Goal: Information Seeking & Learning: Learn about a topic

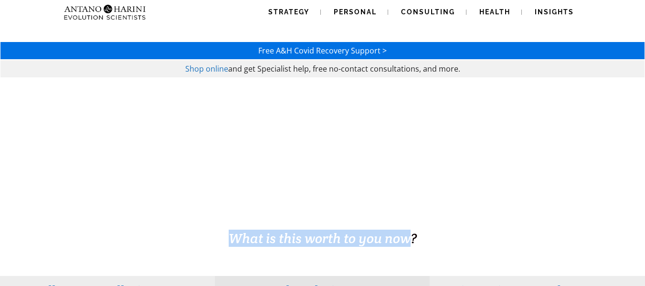
drag, startPoint x: 224, startPoint y: 235, endPoint x: 407, endPoint y: 234, distance: 182.9
click at [407, 234] on h3 "What is this worth to you now?" at bounding box center [323, 238] width 338 height 17
click at [407, 234] on span "What is this worth to you now?" at bounding box center [323, 238] width 188 height 17
drag, startPoint x: 259, startPoint y: 232, endPoint x: 422, endPoint y: 232, distance: 163.3
click at [422, 232] on h3 "What is this worth to you now?" at bounding box center [323, 238] width 338 height 17
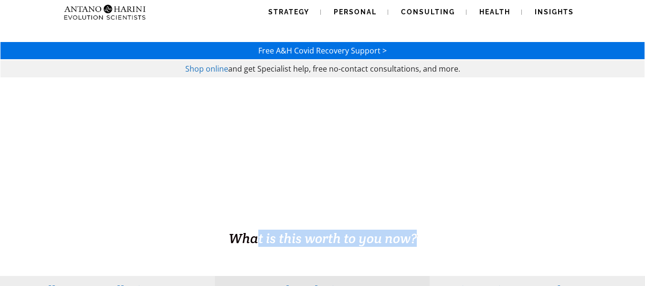
click at [422, 232] on h3 "What is this worth to you now?" at bounding box center [323, 238] width 338 height 17
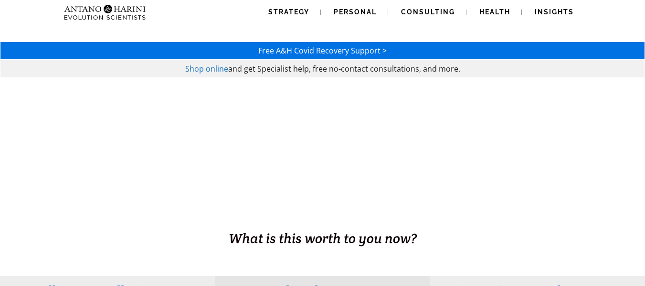
click at [422, 232] on h3 "What is this worth to you now?" at bounding box center [323, 238] width 338 height 17
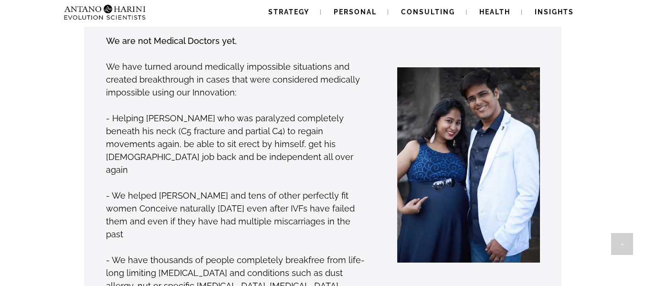
scroll to position [765, 0]
drag, startPoint x: 172, startPoint y: 117, endPoint x: 237, endPoint y: 117, distance: 64.4
click at [198, 117] on p "- Helping [PERSON_NAME] who was paralyzed completely beneath his neck (C5 fract…" at bounding box center [236, 143] width 261 height 64
click at [237, 117] on p "- Helping Phani Kumar who was paralyzed completely beneath his neck (C5 fractur…" at bounding box center [236, 143] width 261 height 64
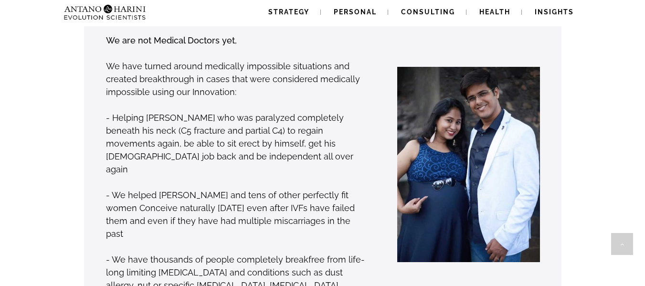
click at [264, 118] on p "- Helping Phani Kumar who was paralyzed completely beneath his neck (C5 fractur…" at bounding box center [236, 143] width 261 height 64
click at [299, 123] on p "- Helping Phani Kumar who was paralyzed completely beneath his neck (C5 fractur…" at bounding box center [236, 143] width 261 height 64
click at [335, 119] on p "- Helping [PERSON_NAME] who was paralyzed completely beneath his neck (C5 fract…" at bounding box center [236, 143] width 261 height 64
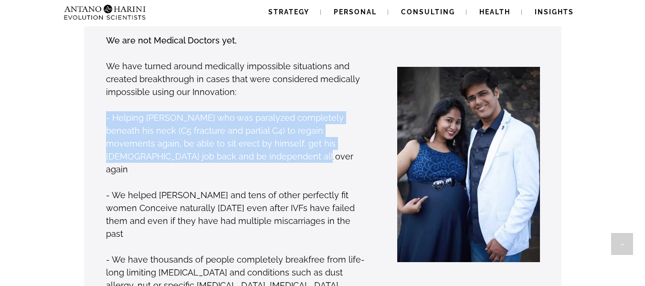
drag, startPoint x: 275, startPoint y: 142, endPoint x: 89, endPoint y: 99, distance: 191.5
click at [89, 99] on div "We are not Medical Doctors yet, We have turned around medically impossible situ…" at bounding box center [222, 169] width 292 height 272
click at [154, 111] on p "- Helping [PERSON_NAME] who was paralyzed completely beneath his neck (C5 fract…" at bounding box center [236, 143] width 261 height 64
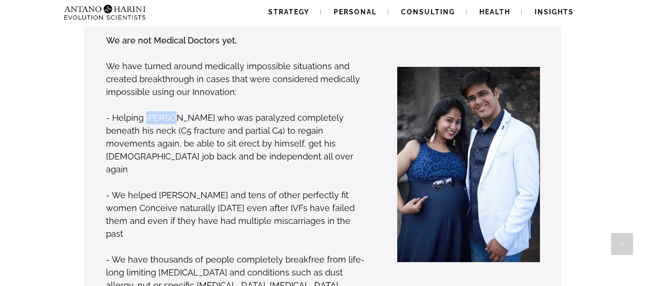
click at [154, 111] on p "- Helping [PERSON_NAME] who was paralyzed completely beneath his neck (C5 fract…" at bounding box center [236, 143] width 261 height 64
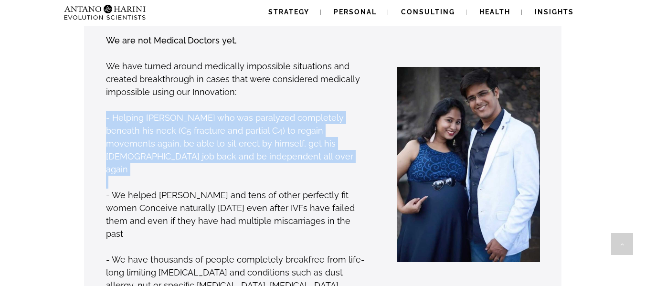
click at [154, 111] on p "- Helping [PERSON_NAME] who was paralyzed completely beneath his neck (C5 fract…" at bounding box center [236, 143] width 261 height 64
click at [208, 111] on p "- Helping [PERSON_NAME] who was paralyzed completely beneath his neck (C5 fract…" at bounding box center [236, 143] width 261 height 64
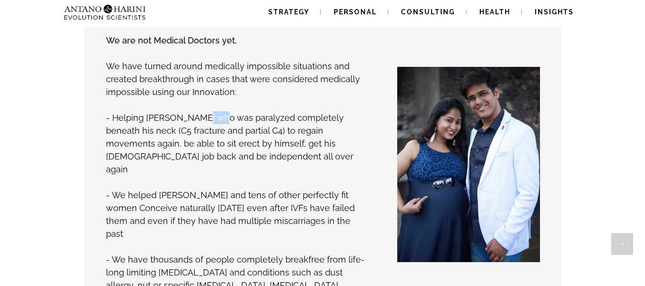
drag, startPoint x: 208, startPoint y: 109, endPoint x: 229, endPoint y: 117, distance: 22.7
click at [209, 111] on p "- Helping [PERSON_NAME] who was paralyzed completely beneath his neck (C5 fract…" at bounding box center [236, 143] width 261 height 64
click at [245, 123] on p "- Helping [PERSON_NAME] who was paralyzed completely beneath his neck (C5 fract…" at bounding box center [236, 143] width 261 height 64
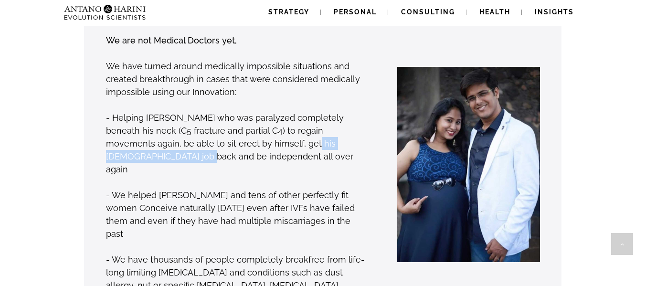
drag, startPoint x: 324, startPoint y: 135, endPoint x: 355, endPoint y: 135, distance: 31.0
click at [355, 135] on p "- Helping [PERSON_NAME] who was paralyzed completely beneath his neck (C5 fract…" at bounding box center [236, 143] width 261 height 64
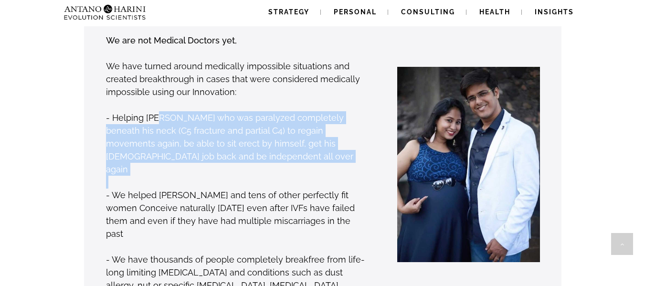
drag, startPoint x: 288, startPoint y: 151, endPoint x: 159, endPoint y: 101, distance: 138.3
click at [159, 101] on div "We are not Medical Doctors yet, We have turned around medically impossible situ…" at bounding box center [237, 169] width 262 height 272
click at [159, 111] on p "- Helping [PERSON_NAME] who was paralyzed completely beneath his neck (C5 fract…" at bounding box center [236, 143] width 261 height 64
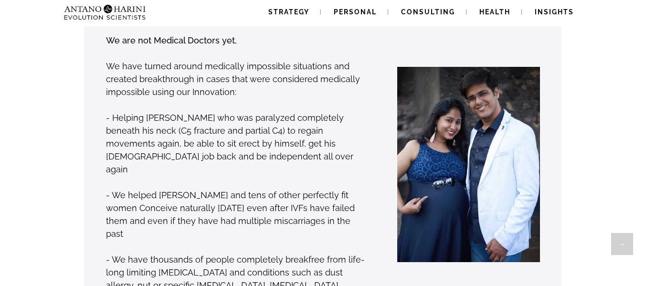
click at [190, 189] on p "- We helped [PERSON_NAME] and tens of other perfectly fit women Conceive natura…" at bounding box center [236, 215] width 261 height 52
click at [189, 189] on p "- We helped [PERSON_NAME] and tens of other perfectly fit women Conceive natura…" at bounding box center [236, 215] width 261 height 52
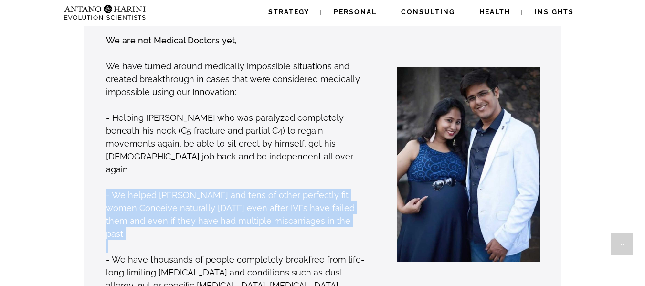
click at [189, 189] on p "- We helped [PERSON_NAME] and tens of other perfectly fit women Conceive natura…" at bounding box center [236, 215] width 261 height 52
click at [238, 189] on p "- We helped [PERSON_NAME] and tens of other perfectly fit women Conceive natura…" at bounding box center [236, 215] width 261 height 52
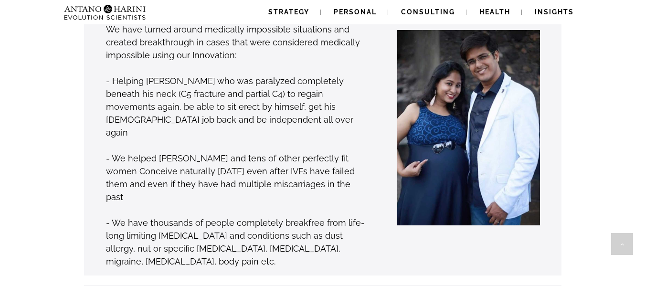
scroll to position [804, 0]
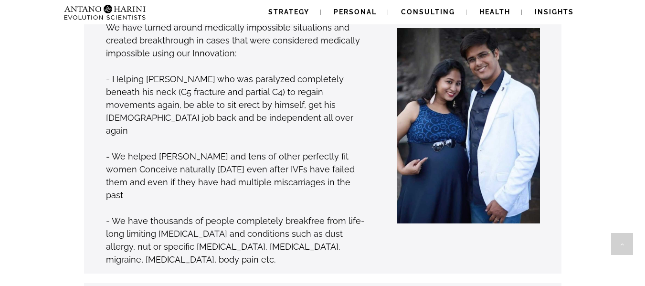
click at [341, 157] on p "- We helped [PERSON_NAME] and tens of other perfectly fit women Conceive natura…" at bounding box center [236, 176] width 261 height 52
click at [289, 214] on p "- We have thousands of people completely breakfree from life-long limiting [MED…" at bounding box center [236, 240] width 261 height 52
click at [288, 214] on p "- We have thousands of people completely breakfree from life-long limiting [MED…" at bounding box center [236, 240] width 261 height 52
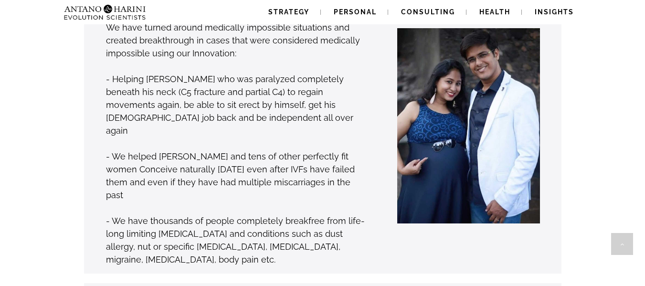
click at [221, 214] on p "- We have thousands of people completely breakfree from life-long limiting [MED…" at bounding box center [236, 240] width 261 height 52
drag, startPoint x: 218, startPoint y: 211, endPoint x: 215, endPoint y: 220, distance: 10.0
click at [218, 214] on p "- We have thousands of people completely breakfree from life-long limiting [MED…" at bounding box center [236, 240] width 261 height 52
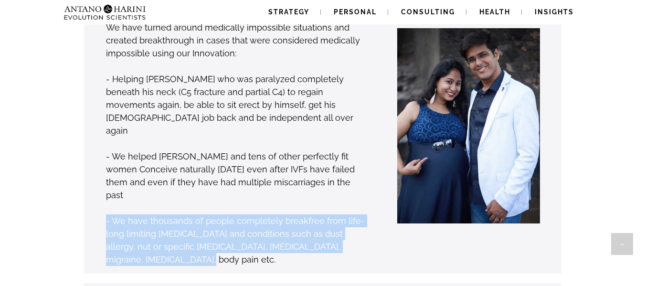
drag, startPoint x: 154, startPoint y: 216, endPoint x: 105, endPoint y: 188, distance: 56.4
click at [105, 188] on div "We are not Medical Doctors yet, We have turned around medically impossible situ…" at bounding box center [222, 131] width 292 height 272
click at [174, 214] on p "- We have thousands of people completely breakfree from life-long limiting [MED…" at bounding box center [236, 240] width 261 height 52
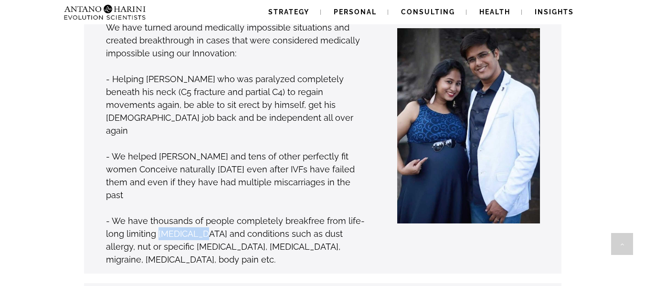
click at [174, 214] on p "- We have thousands of people completely breakfree from life-long limiting [MED…" at bounding box center [236, 240] width 261 height 52
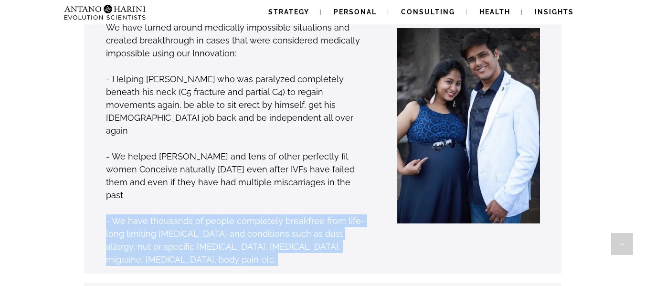
click at [174, 214] on p "- We have thousands of people completely breakfree from life-long limiting [MED…" at bounding box center [236, 240] width 261 height 52
click at [215, 214] on p "- We have thousands of people completely breakfree from life-long limiting [MED…" at bounding box center [236, 240] width 261 height 52
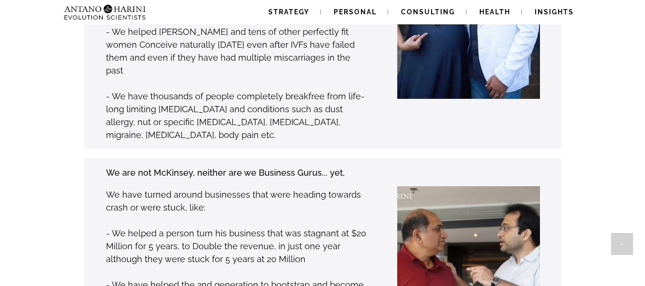
scroll to position [929, 0]
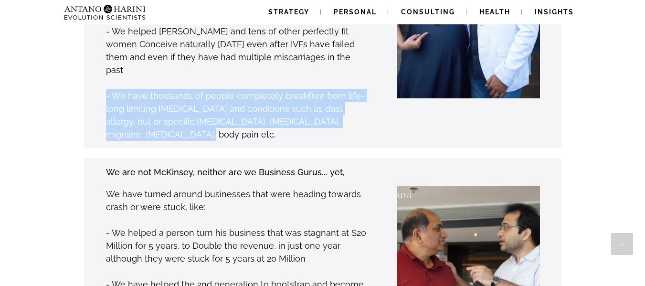
drag, startPoint x: 177, startPoint y: 96, endPoint x: 98, endPoint y: 59, distance: 87.4
click at [98, 59] on div "We are not Medical Doctors yet, We have turned around medically impossible situ…" at bounding box center [222, 6] width 292 height 272
click at [159, 89] on p "- We have thousands of people completely breakfree from life-long limiting [MED…" at bounding box center [236, 115] width 261 height 52
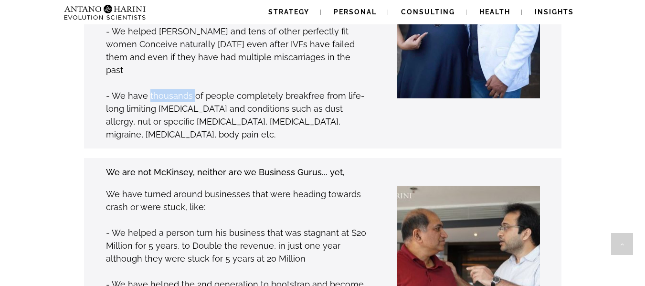
click at [159, 89] on p "- We have thousands of people completely breakfree from life-long limiting [MED…" at bounding box center [236, 115] width 261 height 52
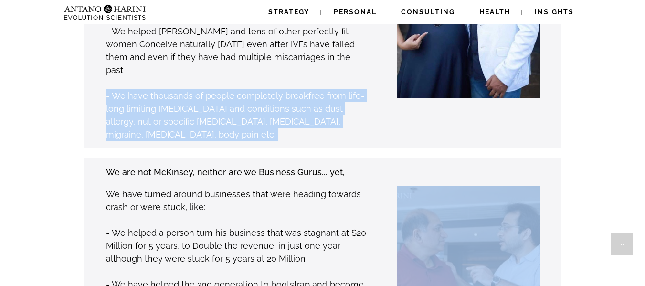
click at [159, 89] on p "- We have thousands of people completely breakfree from life-long limiting [MED…" at bounding box center [236, 115] width 261 height 52
click at [195, 89] on p "- We have thousands of people completely breakfree from life-long limiting [MED…" at bounding box center [236, 115] width 261 height 52
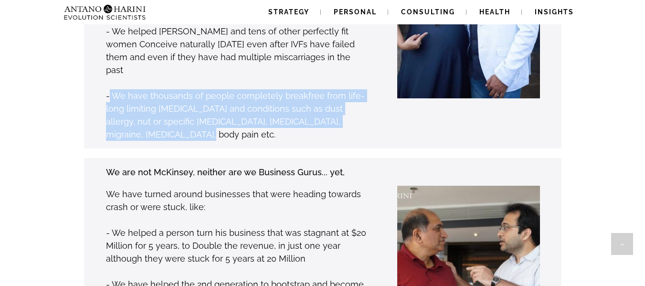
drag, startPoint x: 154, startPoint y: 85, endPoint x: 108, endPoint y: 54, distance: 55.6
click at [108, 89] on p "- We have thousands of people completely breakfree from life-long limiting [MED…" at bounding box center [236, 115] width 261 height 52
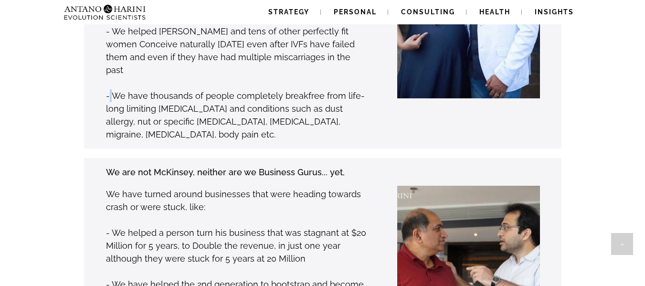
click at [108, 89] on p "- We have thousands of people completely breakfree from life-long limiting [MED…" at bounding box center [236, 115] width 261 height 52
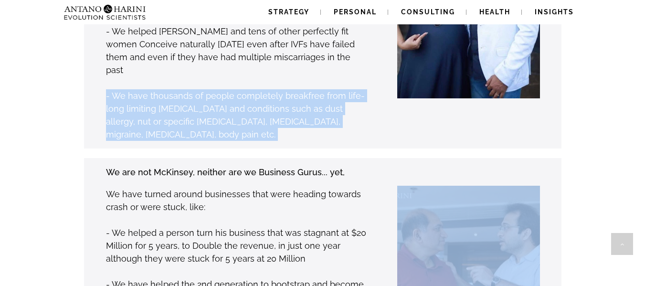
click at [108, 89] on p "- We have thousands of people completely breakfree from life-long limiting [MED…" at bounding box center [236, 115] width 261 height 52
click at [178, 89] on p "- We have thousands of people completely breakfree from life-long limiting [MED…" at bounding box center [236, 115] width 261 height 52
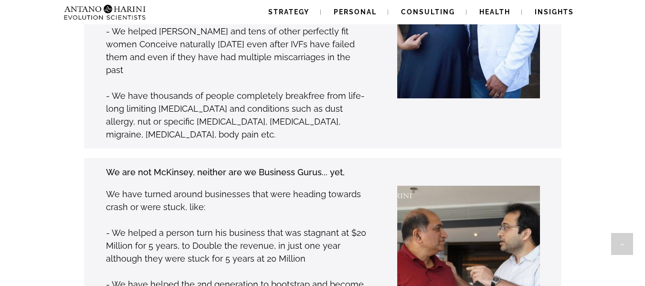
click at [168, 167] on strong "We are not McKinsey, neither are we Business Gurus... yet," at bounding box center [225, 172] width 239 height 10
drag, startPoint x: 168, startPoint y: 135, endPoint x: 222, endPoint y: 136, distance: 54.0
click at [170, 167] on strong "We are not McKinsey, neither are we Business Gurus... yet," at bounding box center [225, 172] width 239 height 10
click at [228, 167] on strong "We are not McKinsey, neither are we Business Gurus... yet," at bounding box center [225, 172] width 239 height 10
drag, startPoint x: 228, startPoint y: 137, endPoint x: 278, endPoint y: 136, distance: 50.1
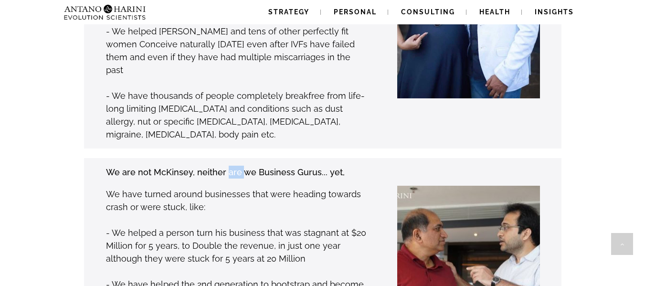
click at [229, 167] on strong "We are not McKinsey, neither are we Business Gurus... yet," at bounding box center [225, 172] width 239 height 10
click at [278, 167] on strong "We are not McKinsey, neither are we Business Gurus... yet," at bounding box center [225, 172] width 239 height 10
drag, startPoint x: 278, startPoint y: 136, endPoint x: 305, endPoint y: 136, distance: 26.7
click at [282, 167] on strong "We are not McKinsey, neither are we Business Gurus... yet," at bounding box center [225, 172] width 239 height 10
click at [346, 166] on p "We are not McKinsey, neither are we Business Gurus... yet," at bounding box center [236, 172] width 261 height 13
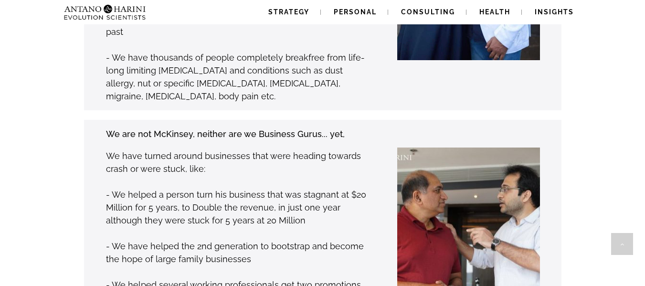
scroll to position [968, 0]
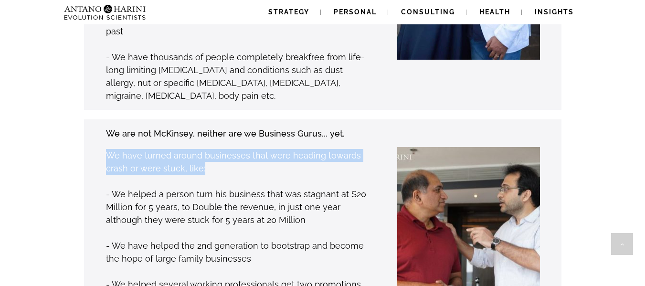
drag, startPoint x: 222, startPoint y: 135, endPoint x: 86, endPoint y: 112, distance: 138.1
click at [86, 127] on div "We are not McKinsey, neither are we Business Gurus... yet, We have turned aroun…" at bounding box center [222, 248] width 292 height 242
click at [142, 149] on p "We have turned around businesses that were heading towards crash or were stuck,…" at bounding box center [236, 162] width 261 height 26
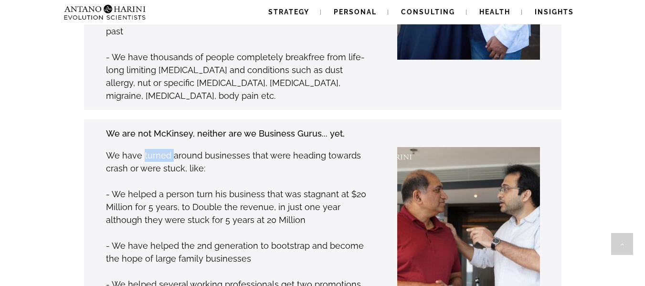
click at [142, 149] on p "We have turned around businesses that were heading towards crash or were stuck,…" at bounding box center [236, 162] width 261 height 26
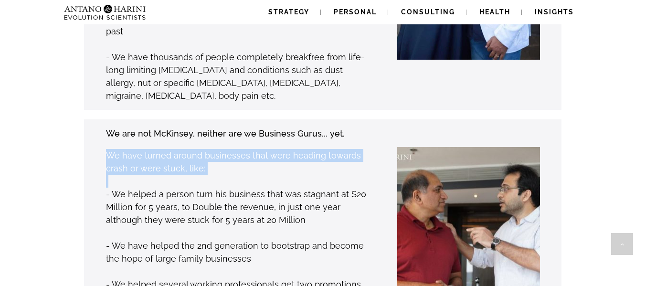
click at [142, 149] on p "We have turned around businesses that were heading towards crash or were stuck,…" at bounding box center [236, 162] width 261 height 26
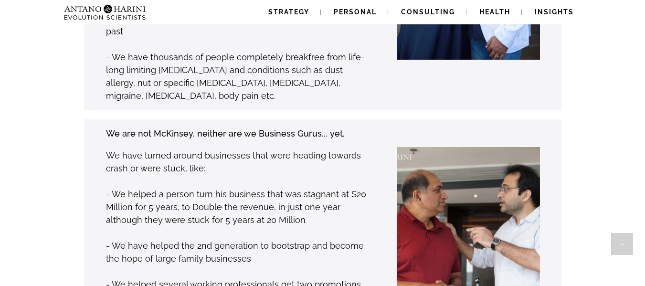
click at [193, 188] on p "- We helped a person turn his business that was stagnant at $20 Million for 5 y…" at bounding box center [236, 207] width 261 height 39
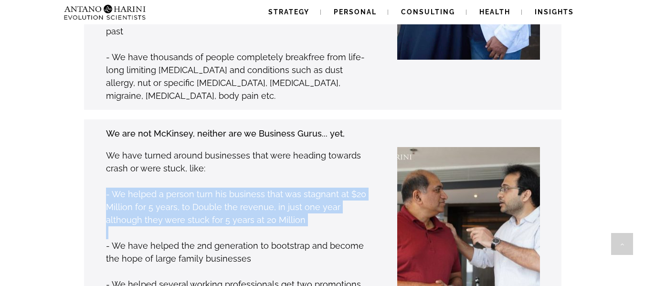
click at [193, 188] on p "- We helped a person turn his business that was stagnant at $20 Million for 5 y…" at bounding box center [236, 207] width 261 height 39
drag, startPoint x: 255, startPoint y: 173, endPoint x: 263, endPoint y: 176, distance: 8.2
click at [256, 188] on p "- We helped a person turn his business that was stagnant at $20 Million for 5 y…" at bounding box center [236, 207] width 261 height 39
click at [213, 188] on p "- We helped a person turn his business that was stagnant at $20 Million for 5 y…" at bounding box center [236, 207] width 261 height 39
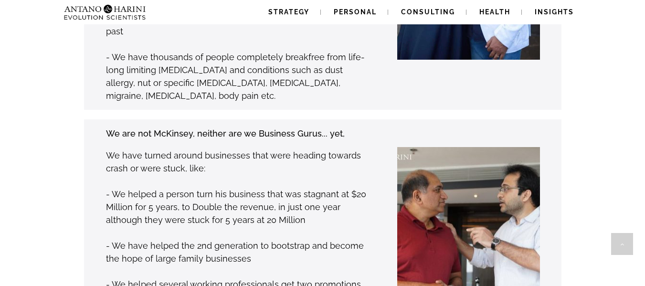
click at [247, 188] on p "- We helped a person turn his business that was stagnant at $20 Million for 5 y…" at bounding box center [236, 207] width 261 height 39
click at [301, 188] on p "- We helped a person turn his business that was stagnant at $20 Million for 5 y…" at bounding box center [236, 207] width 261 height 39
drag, startPoint x: 301, startPoint y: 157, endPoint x: 333, endPoint y: 153, distance: 32.7
click at [301, 188] on p "- We helped a person turn his business that was stagnant at $20 Million for 5 y…" at bounding box center [236, 207] width 261 height 39
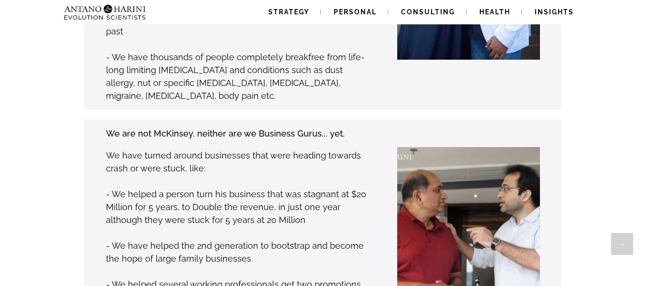
click at [333, 188] on p "- We helped a person turn his business that was stagnant at $20 Million for 5 y…" at bounding box center [236, 207] width 261 height 39
click at [343, 188] on p "- We helped a person turn his business that was stagnant at $20 Million for 5 y…" at bounding box center [236, 207] width 261 height 39
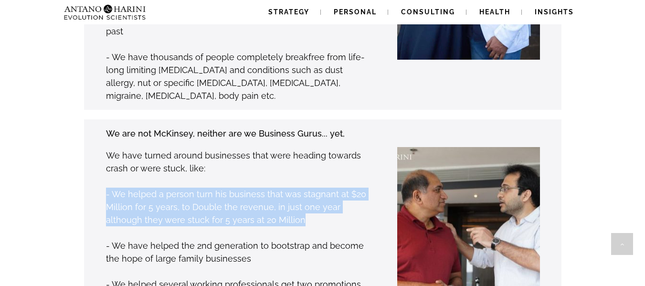
drag, startPoint x: 300, startPoint y: 183, endPoint x: 76, endPoint y: 156, distance: 225.0
click at [76, 156] on div "We are not McKinsey, neither are we Business Gurus... yet, We have turned aroun…" at bounding box center [222, 248] width 292 height 242
click at [144, 188] on p "- We helped a person turn his business that was stagnant at $20 Million for 5 y…" at bounding box center [236, 207] width 261 height 39
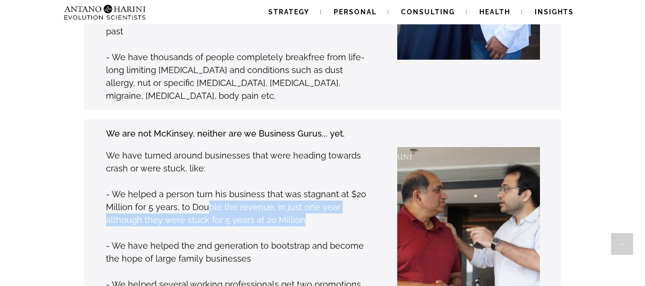
drag, startPoint x: 212, startPoint y: 169, endPoint x: 331, endPoint y: 176, distance: 119.5
click at [331, 188] on p "- We helped a person turn his business that was stagnant at $20 Million for 5 y…" at bounding box center [236, 207] width 261 height 39
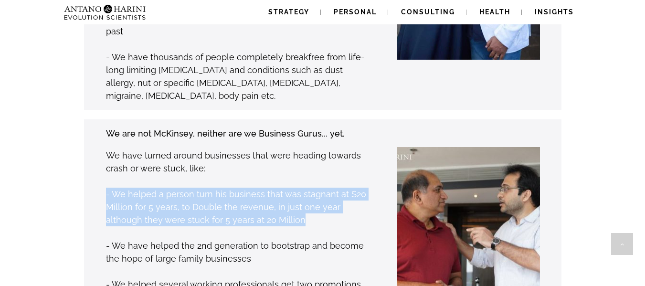
drag, startPoint x: 318, startPoint y: 185, endPoint x: 106, endPoint y: 155, distance: 215.0
click at [106, 188] on p "- We helped a person turn his business that was stagnant at $20 Million for 5 y…" at bounding box center [236, 207] width 261 height 39
click at [183, 188] on p "- We helped a person turn his business that was stagnant at $20 Million for 5 y…" at bounding box center [236, 207] width 261 height 39
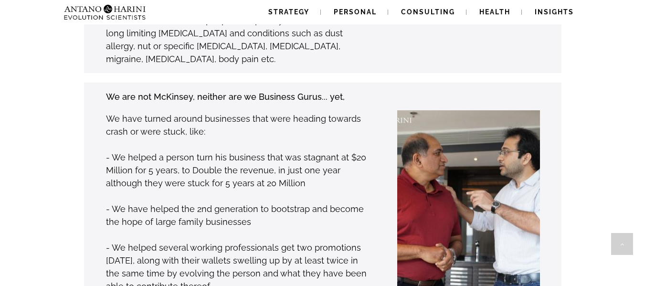
scroll to position [1007, 0]
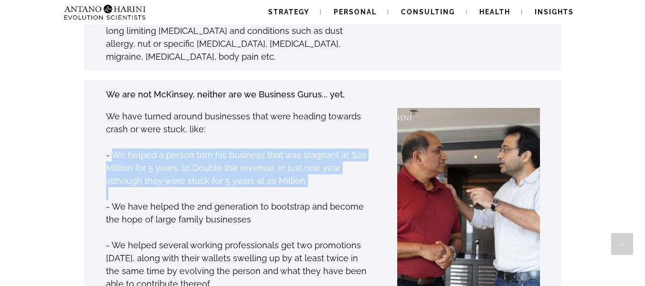
drag, startPoint x: 116, startPoint y: 118, endPoint x: 323, endPoint y: 148, distance: 209.4
click at [323, 148] on div "We are not McKinsey, neither are we Business Gurus... yet, We have turned aroun…" at bounding box center [237, 208] width 262 height 242
click at [323, 187] on p at bounding box center [236, 193] width 261 height 13
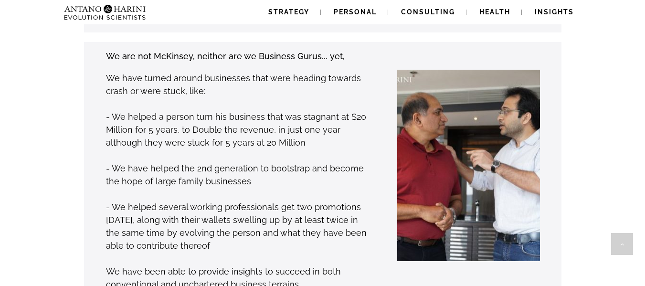
scroll to position [1046, 0]
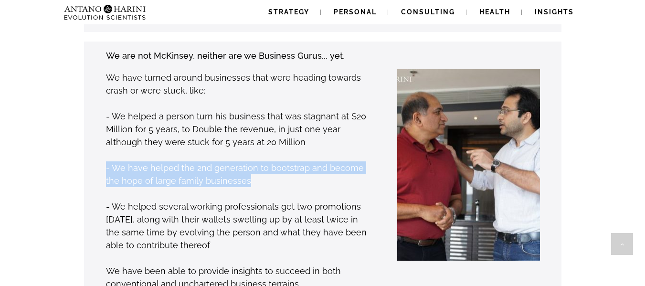
drag, startPoint x: 198, startPoint y: 148, endPoint x: 53, endPoint y: 128, distance: 145.9
click at [118, 161] on p "- We have helped the 2nd generation to bootstrap and become the hope of large f…" at bounding box center [236, 174] width 261 height 26
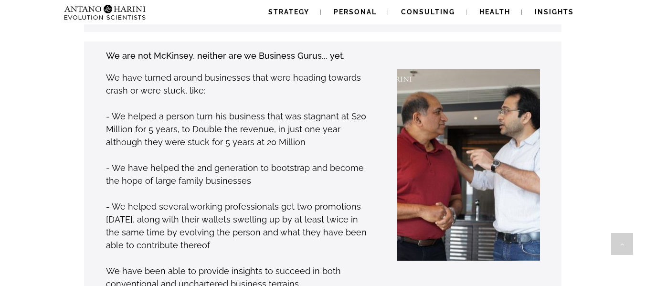
click at [163, 200] on p "- We helped several working professionals get two promotions [DATE], along with…" at bounding box center [236, 226] width 261 height 52
click at [162, 200] on p "- We helped several working professionals get two promotions [DATE], along with…" at bounding box center [236, 226] width 261 height 52
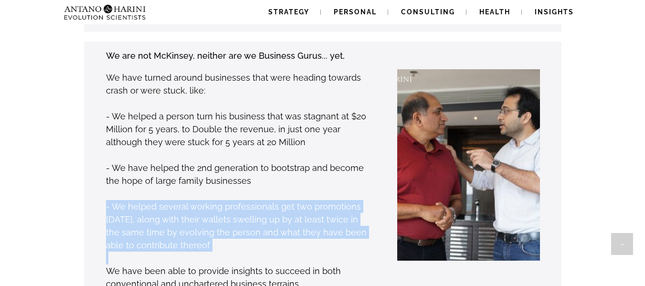
click at [162, 200] on p "- We helped several working professionals get two promotions [DATE], along with…" at bounding box center [236, 226] width 261 height 52
click at [192, 200] on p "- We helped several working professionals get two promotions [DATE], along with…" at bounding box center [236, 226] width 261 height 52
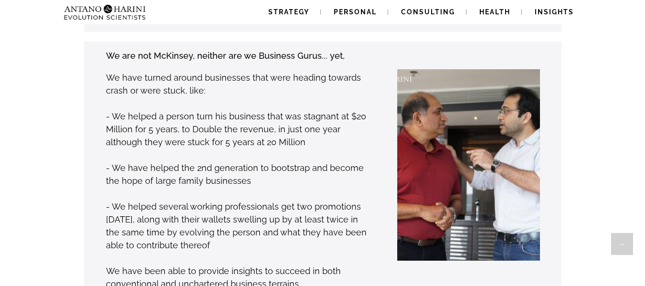
click at [221, 264] on p "We have been able to provide insights to succeed in both conventional and uncha…" at bounding box center [236, 277] width 261 height 26
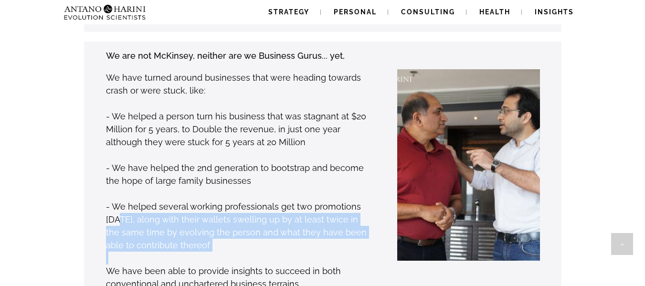
drag, startPoint x: 222, startPoint y: 221, endPoint x: 98, endPoint y: 175, distance: 131.4
click at [98, 175] on div "We are not McKinsey, neither are we Business Gurus... yet, We have turned aroun…" at bounding box center [222, 170] width 292 height 242
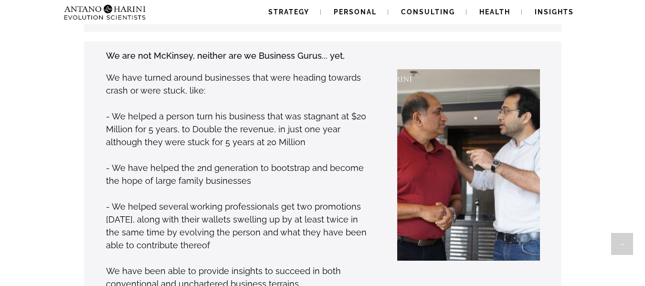
click at [129, 200] on p "- We helped several working professionals get two promotions [DATE], along with…" at bounding box center [236, 226] width 261 height 52
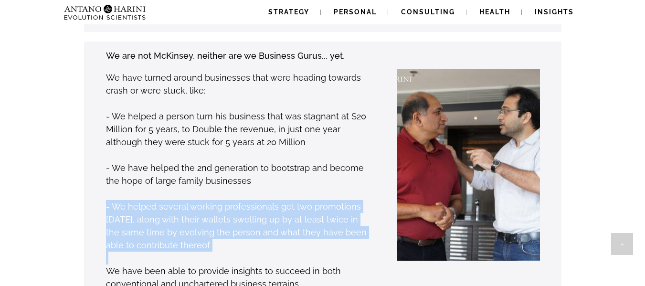
click at [129, 200] on p "- We helped several working professionals get two promotions [DATE], along with…" at bounding box center [236, 226] width 261 height 52
click at [135, 200] on p "- We helped several working professionals get two promotions [DATE], along with…" at bounding box center [236, 226] width 261 height 52
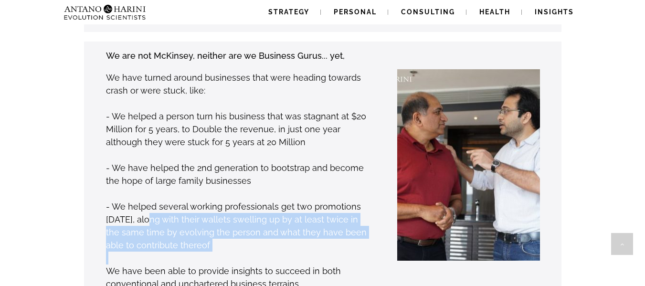
drag, startPoint x: 139, startPoint y: 183, endPoint x: 240, endPoint y: 218, distance: 106.6
click at [240, 218] on div "We are not McKinsey, neither are we Business Gurus... yet, We have turned aroun…" at bounding box center [237, 170] width 262 height 242
click at [240, 252] on p at bounding box center [236, 258] width 261 height 13
drag, startPoint x: 223, startPoint y: 206, endPoint x: 80, endPoint y: 171, distance: 147.9
click at [80, 171] on div "We are not McKinsey, neither are we Business Gurus... yet, We have turned aroun…" at bounding box center [222, 170] width 292 height 242
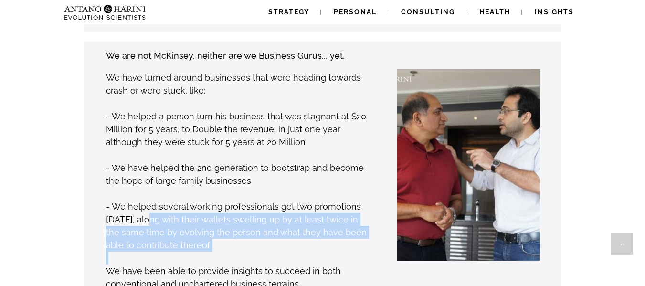
click at [171, 200] on p "- We helped several working professionals get two promotions [DATE], along with…" at bounding box center [236, 226] width 261 height 52
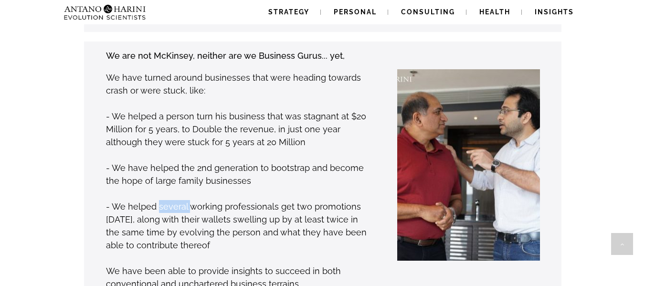
click at [171, 200] on p "- We helped several working professionals get two promotions [DATE], along with…" at bounding box center [236, 226] width 261 height 52
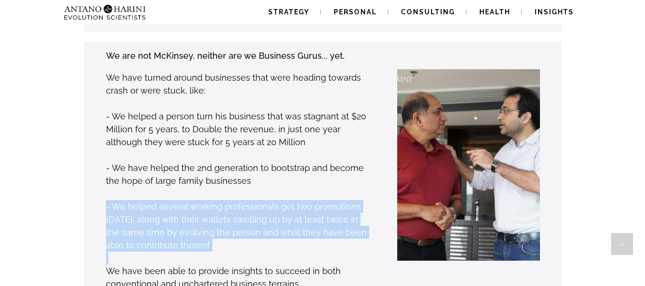
click at [171, 200] on p "- We helped several working professionals get two promotions [DATE], along with…" at bounding box center [236, 226] width 261 height 52
click at [177, 200] on p "- We helped several working professionals get two promotions [DATE], along with…" at bounding box center [236, 226] width 261 height 52
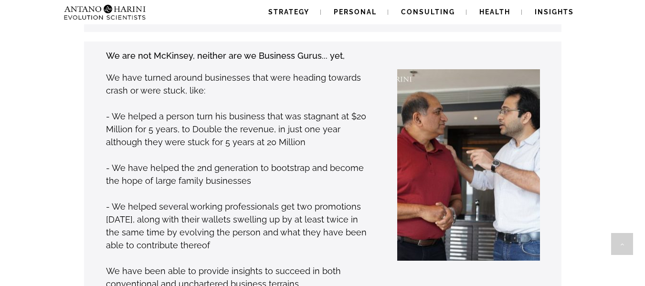
click at [173, 200] on p "- We helped several working professionals get two promotions [DATE], along with…" at bounding box center [236, 226] width 261 height 52
drag, startPoint x: 184, startPoint y: 191, endPoint x: 225, endPoint y: 210, distance: 45.1
click at [225, 210] on p "- We helped several working professionals get two promotions [DATE], along with…" at bounding box center [236, 226] width 261 height 52
drag, startPoint x: 173, startPoint y: 179, endPoint x: 154, endPoint y: 171, distance: 20.6
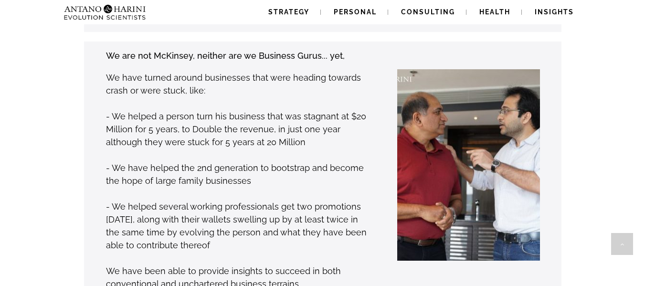
click at [154, 200] on p "- We helped several working professionals get two promotions [DATE], along with…" at bounding box center [236, 226] width 261 height 52
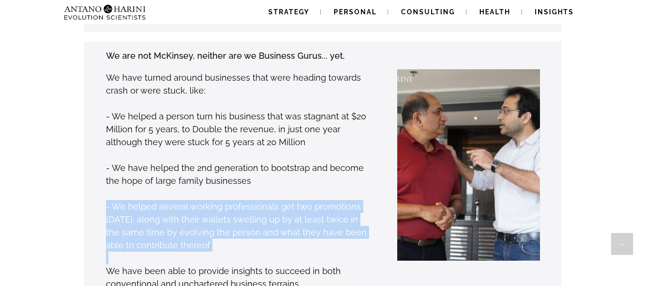
click at [154, 200] on p "- We helped several working professionals get two promotions [DATE], along with…" at bounding box center [236, 226] width 261 height 52
click at [175, 200] on p "- We helped several working professionals get two promotions [DATE], along with…" at bounding box center [236, 226] width 261 height 52
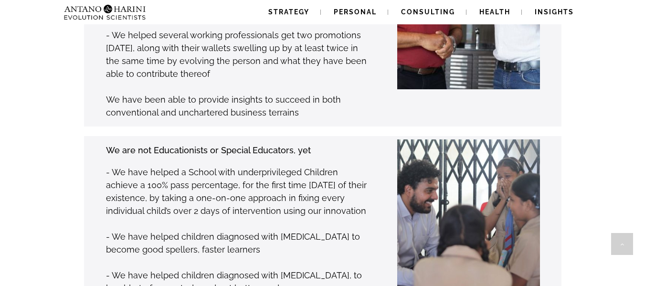
scroll to position [1217, 0]
click at [191, 165] on p "- We have helped a School with underprivileged Children achieve a 100% pass per…" at bounding box center [236, 191] width 261 height 52
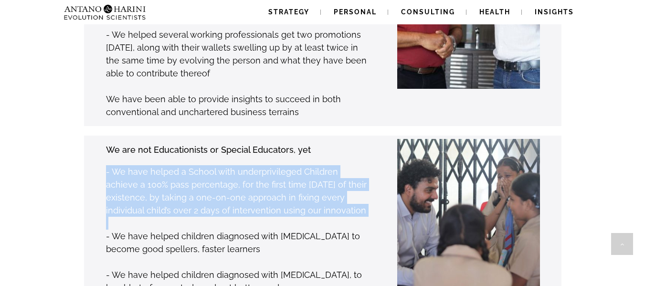
click at [191, 165] on p "- We have helped a School with underprivileged Children achieve a 100% pass per…" at bounding box center [236, 191] width 261 height 52
click at [243, 165] on p "- We have helped a School with underprivileged Children achieve a 100% pass per…" at bounding box center [236, 191] width 261 height 52
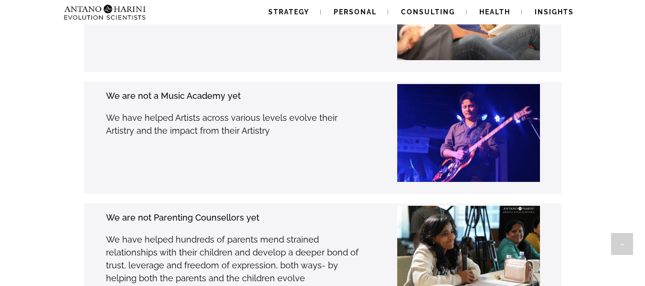
scroll to position [2280, 0]
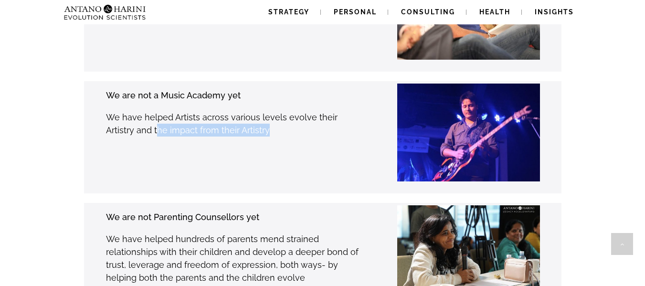
drag, startPoint x: 256, startPoint y: 98, endPoint x: 127, endPoint y: 90, distance: 129.7
click at [127, 90] on div "We are not a Music Academy yet We have helped Artists across various levels evo…" at bounding box center [237, 112] width 262 height 49
click at [127, 111] on p "We have helped Artists across various levels evolve their Artistry and the impa…" at bounding box center [236, 124] width 261 height 26
click at [170, 232] on p "We have helped hundreds of parents mend strained relationships with their child…" at bounding box center [236, 258] width 261 height 52
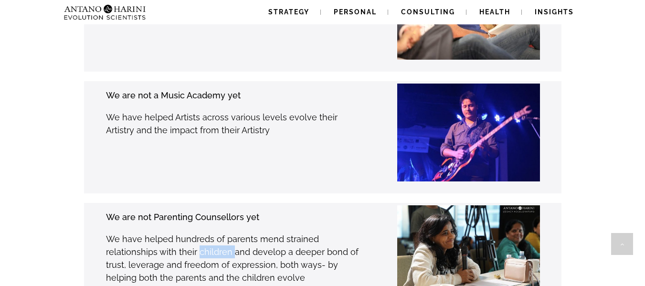
click at [169, 232] on p "We have helped hundreds of parents mend strained relationships with their child…" at bounding box center [236, 258] width 261 height 52
click at [193, 232] on p "We have helped hundreds of parents mend strained relationships with their child…" at bounding box center [236, 258] width 261 height 52
drag, startPoint x: 239, startPoint y: 220, endPoint x: 244, endPoint y: 222, distance: 5.8
click at [239, 232] on p "We have helped hundreds of parents mend strained relationships with their child…" at bounding box center [236, 258] width 261 height 52
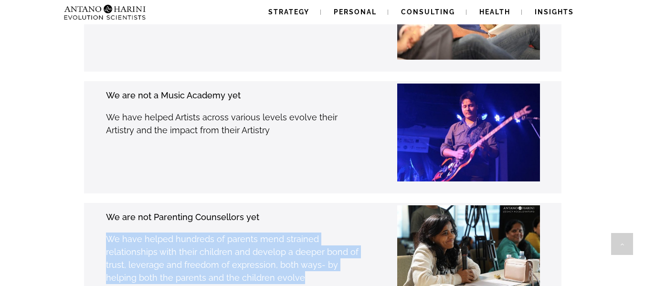
drag, startPoint x: 268, startPoint y: 236, endPoint x: 95, endPoint y: 200, distance: 176.6
click at [95, 210] on div "We are not Parenting Counsellors yet We have helped hundreds of parents mend st…" at bounding box center [222, 259] width 292 height 99
click at [180, 232] on p "We have helped hundreds of parents mend strained relationships with their child…" at bounding box center [236, 258] width 261 height 52
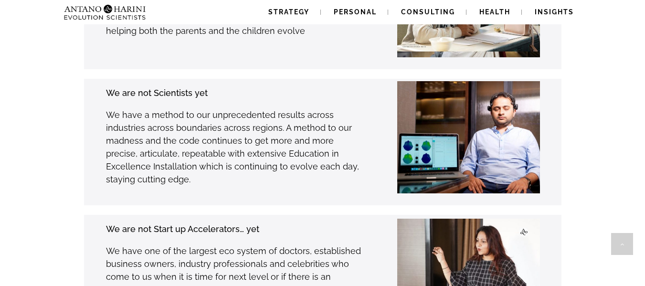
scroll to position [2529, 0]
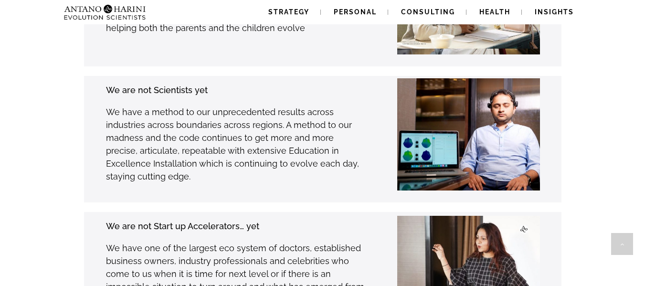
drag, startPoint x: 147, startPoint y: 135, endPoint x: 99, endPoint y: 84, distance: 69.6
click at [99, 84] on div "We are not Scientists yet We have a method to our unprecedented results across …" at bounding box center [222, 139] width 292 height 112
click at [165, 106] on p "We have a method to our unprecedented results across industries across boundari…" at bounding box center [236, 144] width 261 height 77
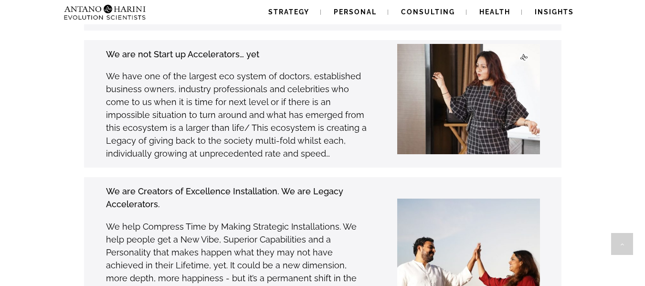
click at [190, 73] on p "We have one of the largest eco system of doctors, established business owners, …" at bounding box center [236, 115] width 261 height 90
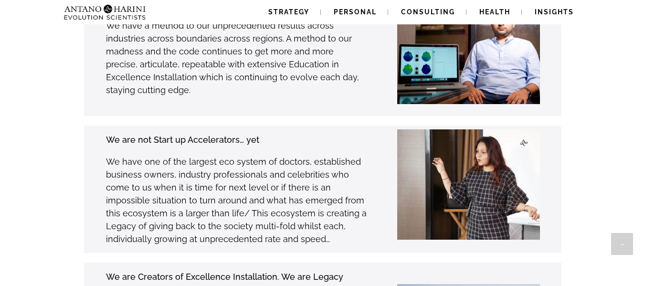
scroll to position [2615, 0]
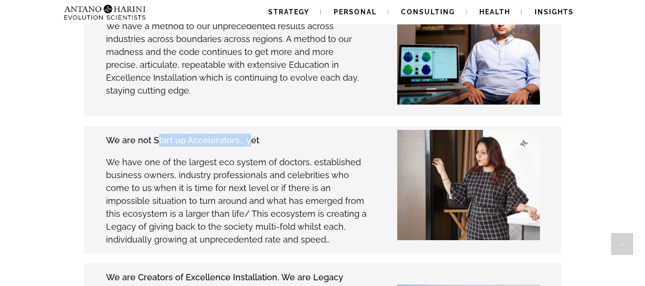
drag, startPoint x: 157, startPoint y: 102, endPoint x: 250, endPoint y: 104, distance: 93.1
click at [250, 135] on strong "We are not Start up Accelerators… yet" at bounding box center [182, 140] width 153 height 10
click at [258, 156] on p "We have one of the largest eco system of doctors, established business owners, …" at bounding box center [236, 201] width 261 height 90
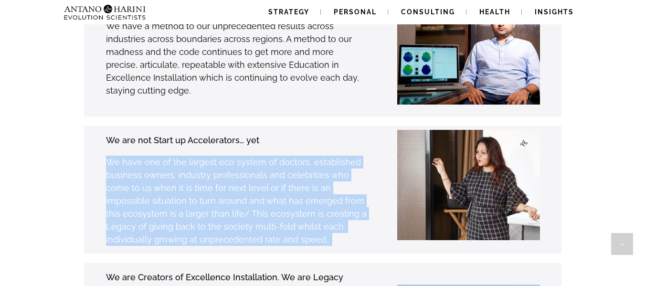
click at [258, 156] on p "We have one of the largest eco system of doctors, established business owners, …" at bounding box center [236, 201] width 261 height 90
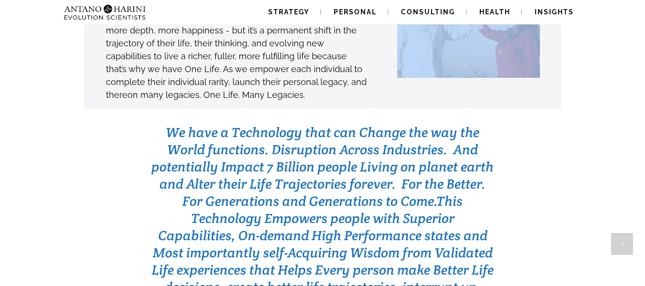
scroll to position [2951, 0]
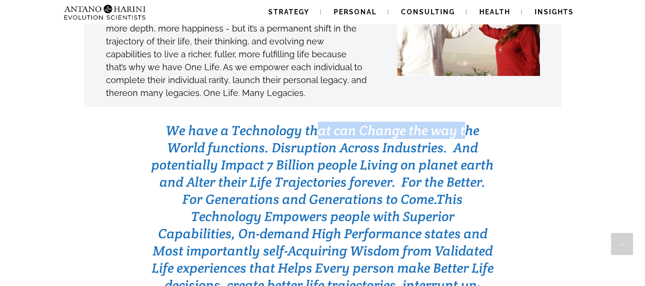
drag, startPoint x: 392, startPoint y: 94, endPoint x: 468, endPoint y: 94, distance: 76.4
click at [468, 122] on span "We have a Technology that can Change the way the World functions. Disruption Ac…" at bounding box center [322, 165] width 342 height 86
click at [265, 122] on span "We have a Technology that can Change the way the World functions. Disruption Ac…" at bounding box center [322, 165] width 342 height 86
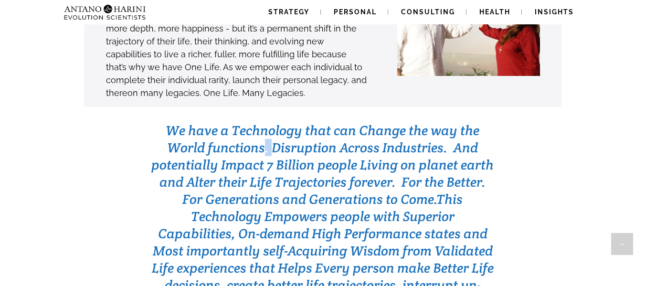
click at [265, 122] on span "We have a Technology that can Change the way the World functions. Disruption Ac…" at bounding box center [322, 165] width 342 height 86
click at [342, 122] on span "We have a Technology that can Change the way the World functions. Disruption Ac…" at bounding box center [322, 165] width 342 height 86
click at [413, 122] on span "We have a Technology that can Change the way the World functions. Disruption Ac…" at bounding box center [322, 165] width 342 height 86
drag, startPoint x: 413, startPoint y: 109, endPoint x: 469, endPoint y: 112, distance: 55.9
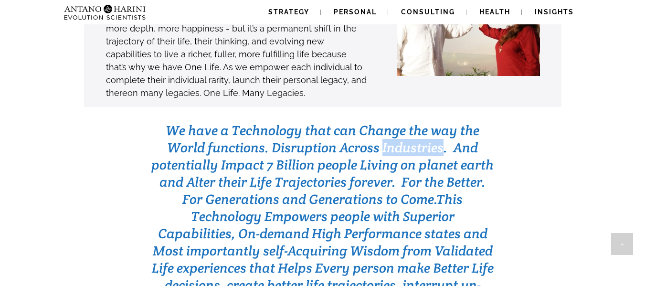
click at [413, 122] on span "We have a Technology that can Change the way the World functions. Disruption Ac…" at bounding box center [322, 165] width 342 height 86
click at [470, 122] on span "We have a Technology that can Change the way the World functions. Disruption Ac…" at bounding box center [322, 165] width 342 height 86
click at [215, 127] on span "We have a Technology that can Change the way the World functions. Disruption Ac…" at bounding box center [322, 165] width 342 height 86
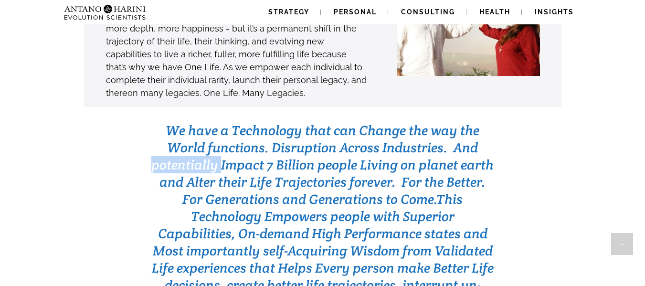
click at [215, 127] on span "We have a Technology that can Change the way the World functions. Disruption Ac…" at bounding box center [322, 165] width 342 height 86
click at [254, 127] on span "We have a Technology that can Change the way the World functions. Disruption Ac…" at bounding box center [322, 165] width 342 height 86
drag, startPoint x: 254, startPoint y: 127, endPoint x: 304, endPoint y: 125, distance: 49.7
click at [260, 127] on span "We have a Technology that can Change the way the World functions. Disruption Ac…" at bounding box center [322, 165] width 342 height 86
click at [304, 125] on span "We have a Technology that can Change the way the World functions. Disruption Ac…" at bounding box center [322, 165] width 342 height 86
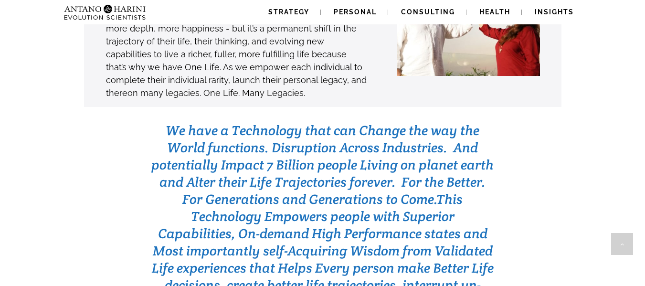
click at [413, 125] on span "We have a Technology that can Change the way the World functions. Disruption Ac…" at bounding box center [322, 165] width 342 height 86
drag, startPoint x: 413, startPoint y: 125, endPoint x: 503, endPoint y: 126, distance: 89.8
click at [421, 125] on span "We have a Technology that can Change the way the World functions. Disruption Ac…" at bounding box center [322, 165] width 342 height 86
click at [243, 142] on span "We have a Technology that can Change the way the World functions. Disruption Ac…" at bounding box center [322, 165] width 342 height 86
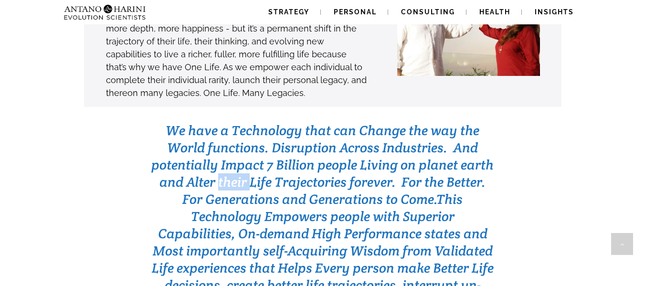
drag, startPoint x: 243, startPoint y: 142, endPoint x: 356, endPoint y: 144, distance: 112.7
click at [243, 143] on span "We have a Technology that can Change the way the World functions. Disruption Ac…" at bounding box center [322, 165] width 342 height 86
click at [375, 145] on span "We have a Technology that can Change the way the World functions. Disruption Ac…" at bounding box center [322, 165] width 342 height 86
click at [430, 145] on span "We have a Technology that can Change the way the World functions. Disruption Ac…" at bounding box center [322, 165] width 342 height 86
click at [257, 141] on span "We have a Technology that can Change the way the World functions. Disruption Ac…" at bounding box center [322, 165] width 342 height 86
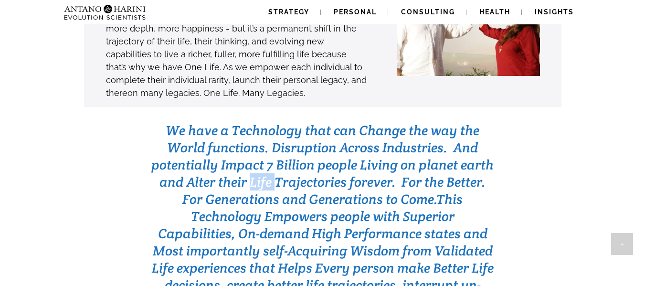
click at [257, 141] on span "We have a Technology that can Change the way the World functions. Disruption Ac…" at bounding box center [322, 165] width 342 height 86
click at [301, 143] on span "We have a Technology that can Change the way the World functions. Disruption Ac…" at bounding box center [322, 165] width 342 height 86
click at [375, 144] on span "We have a Technology that can Change the way the World functions. Disruption Ac…" at bounding box center [322, 165] width 342 height 86
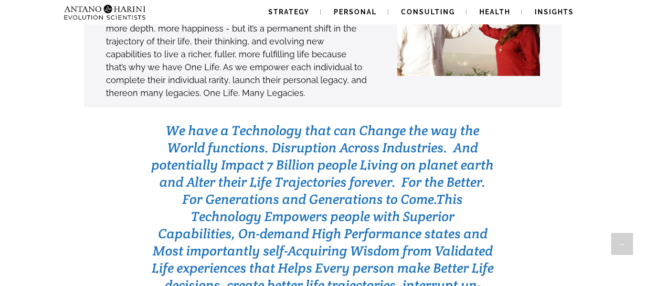
click at [406, 140] on span "We have a Technology that can Change the way the World functions. Disruption Ac…" at bounding box center [322, 165] width 342 height 86
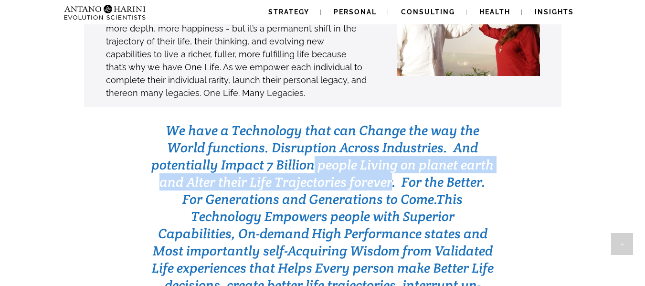
drag, startPoint x: 393, startPoint y: 143, endPoint x: 311, endPoint y: 128, distance: 83.1
click at [311, 128] on span "We have a Technology that can Change the way the World functions. Disruption Ac…" at bounding box center [322, 165] width 342 height 86
click at [182, 143] on span "We have a Technology that can Change the way the World functions. Disruption Ac…" at bounding box center [322, 165] width 342 height 86
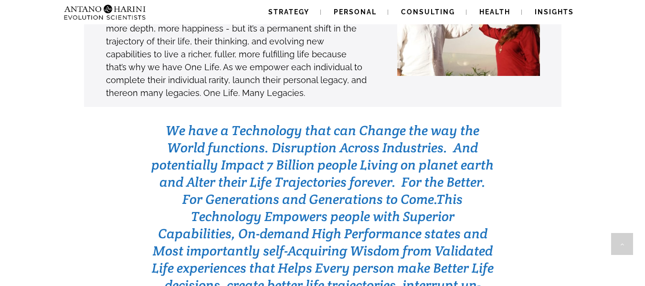
click at [218, 140] on span "We have a Technology that can Change the way the World functions. Disruption Ac…" at bounding box center [322, 165] width 342 height 86
drag, startPoint x: 218, startPoint y: 140, endPoint x: 228, endPoint y: 140, distance: 10.0
click at [223, 140] on span "We have a Technology that can Change the way the World functions. Disruption Ac…" at bounding box center [322, 165] width 342 height 86
click at [302, 140] on span "We have a Technology that can Change the way the World functions. Disruption Ac…" at bounding box center [322, 165] width 342 height 86
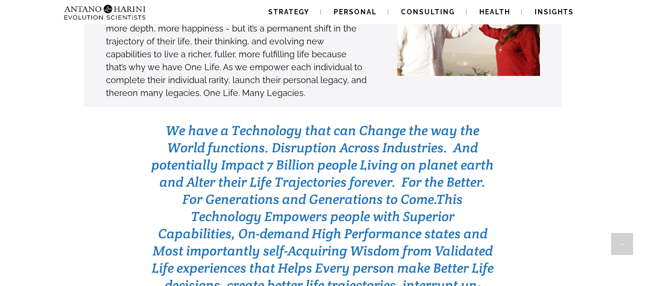
click at [361, 140] on span "We have a Technology that can Change the way the World functions. Disruption Ac…" at bounding box center [322, 165] width 342 height 86
click at [425, 141] on span "We have a Technology that can Change the way the World functions. Disruption Ac…" at bounding box center [322, 165] width 342 height 86
click at [475, 143] on span "We have a Technology that can Change the way the World functions. Disruption Ac…" at bounding box center [322, 165] width 342 height 86
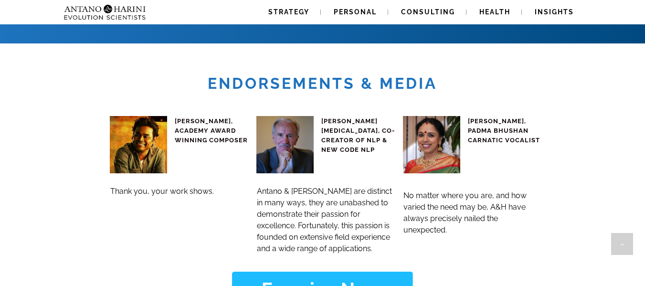
scroll to position [3700, 0]
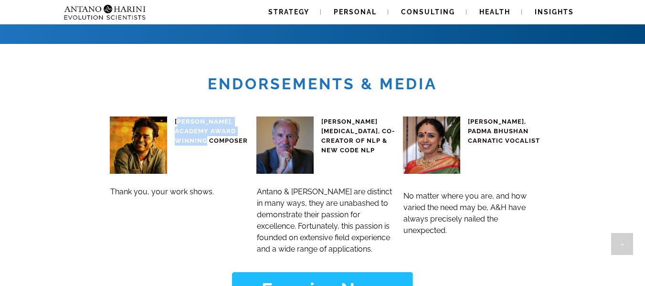
drag, startPoint x: 177, startPoint y: 64, endPoint x: 216, endPoint y: 88, distance: 46.1
click at [217, 118] on span "[PERSON_NAME], ACADEMY AWARD WINNING COMPOSER" at bounding box center [211, 131] width 73 height 26
click at [216, 118] on span "[PERSON_NAME], ACADEMY AWARD WINNING COMPOSER" at bounding box center [211, 131] width 73 height 26
click at [297, 187] on span "Antano & [PERSON_NAME] are distinct in many ways, they are unabashed to demonst…" at bounding box center [324, 220] width 135 height 66
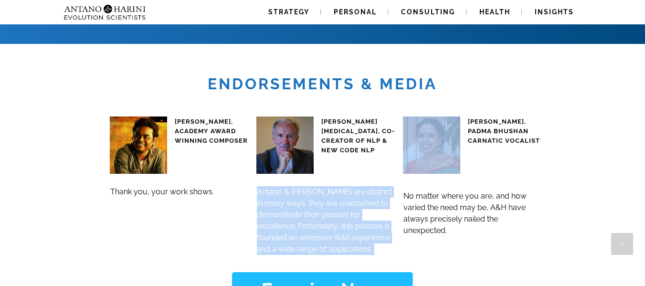
click at [297, 187] on span "Antano & [PERSON_NAME] are distinct in many ways, they are unabashed to demonst…" at bounding box center [324, 220] width 135 height 66
click at [349, 187] on span "Antano & [PERSON_NAME] are distinct in many ways, they are unabashed to demonst…" at bounding box center [324, 220] width 135 height 66
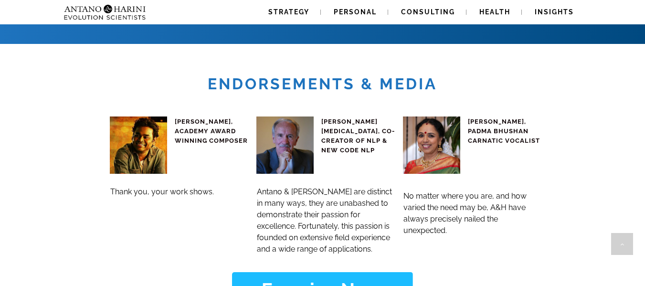
click at [366, 187] on span "Antano & [PERSON_NAME] are distinct in many ways, they are unabashed to demonst…" at bounding box center [324, 220] width 135 height 66
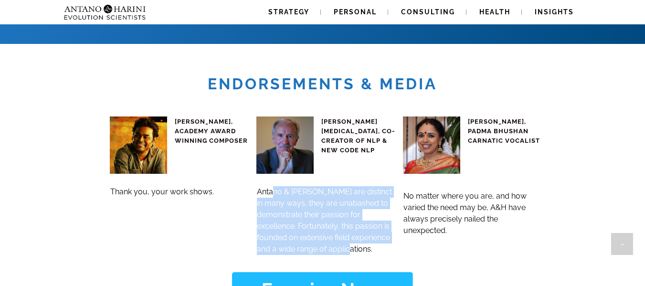
drag, startPoint x: 377, startPoint y: 191, endPoint x: 275, endPoint y: 135, distance: 116.7
click at [275, 186] on h3 "Antano & [PERSON_NAME] are distinct in many ways, they are unabashed to demonst…" at bounding box center [326, 220] width 138 height 69
click at [275, 187] on span "Antano & [PERSON_NAME] are distinct in many ways, they are unabashed to demonst…" at bounding box center [324, 220] width 135 height 66
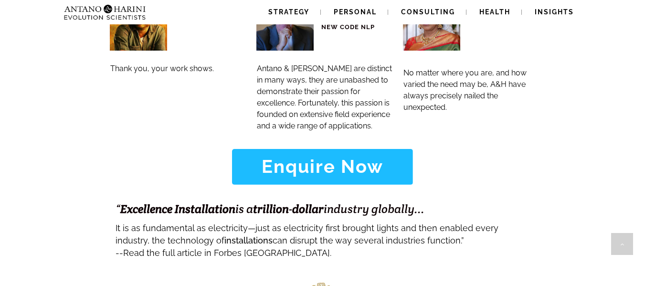
scroll to position [3824, 0]
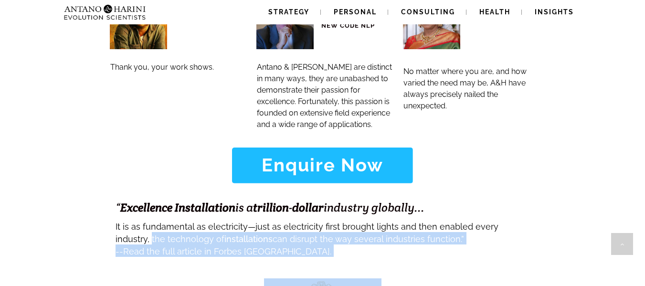
drag, startPoint x: 133, startPoint y: 182, endPoint x: 289, endPoint y: 217, distance: 160.5
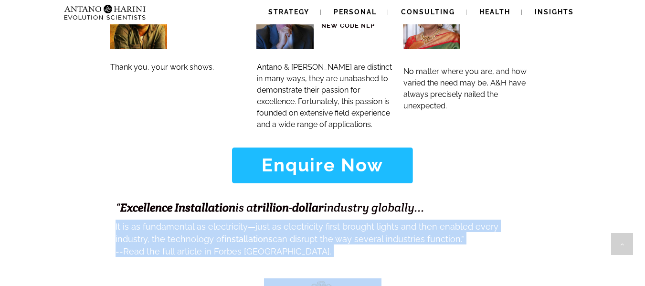
drag, startPoint x: 283, startPoint y: 209, endPoint x: 73, endPoint y: 169, distance: 213.2
click at [246, 246] on span "Read the full article in Forbes [GEOGRAPHIC_DATA]." at bounding box center [227, 251] width 208 height 10
click at [512, 244] on h3 "-- Read the full article in Forbes India." at bounding box center [323, 250] width 414 height 12
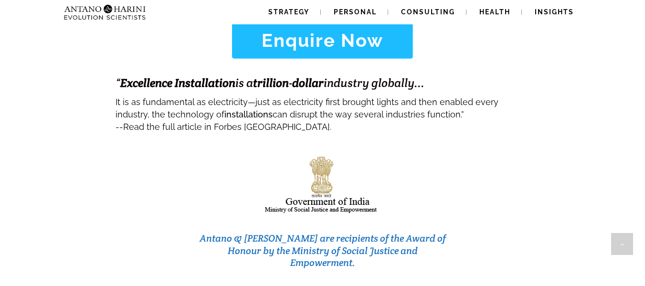
scroll to position [3950, 0]
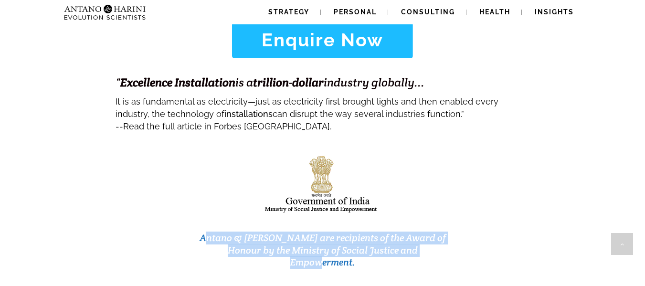
drag, startPoint x: 483, startPoint y: 214, endPoint x: 203, endPoint y: 176, distance: 282.3
click at [203, 176] on div "Antano & [PERSON_NAME] are recipients of the Award of Honour by the Ministry of…" at bounding box center [322, 213] width 643 height 158
click at [338, 232] on h3 "Antano & [PERSON_NAME] are recipients of the Award of Honour by the Ministry of…" at bounding box center [323, 250] width 252 height 37
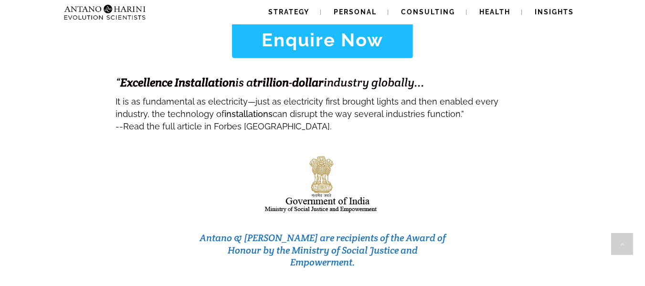
click at [382, 232] on h3 "Antano & [PERSON_NAME] are recipients of the Award of Honour by the Ministry of…" at bounding box center [323, 250] width 252 height 37
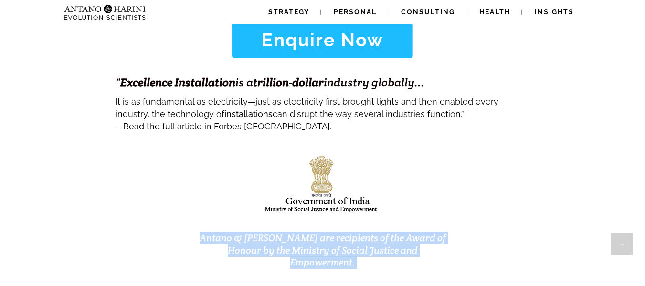
click at [382, 232] on h3 "Antano & [PERSON_NAME] are recipients of the Award of Honour by the Ministry of…" at bounding box center [323, 250] width 252 height 37
click at [483, 185] on div "Antano & [PERSON_NAME] are recipients of the Award of Honour by the Ministry of…" at bounding box center [322, 213] width 643 height 158
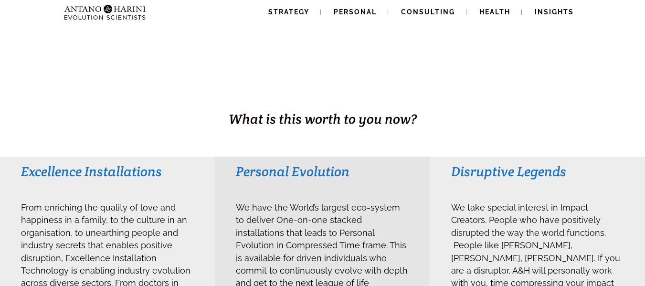
scroll to position [0, 0]
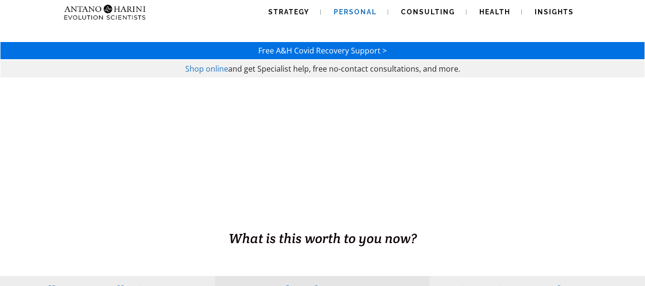
click at [359, 9] on span "Personal" at bounding box center [355, 12] width 43 height 8
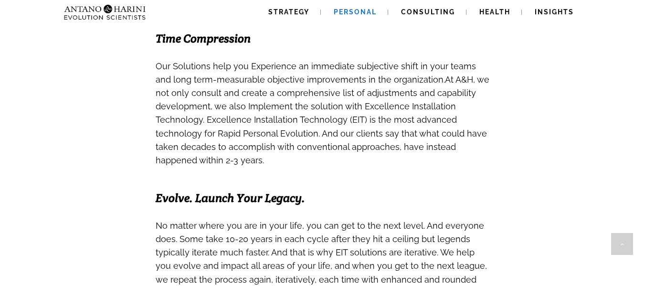
scroll to position [592, 0]
